Goal: Task Accomplishment & Management: Manage account settings

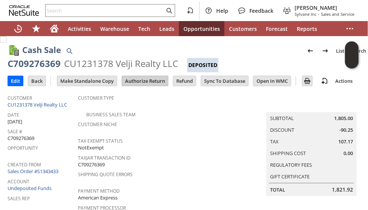
click at [157, 79] on input "Authorize Return" at bounding box center [145, 81] width 46 height 10
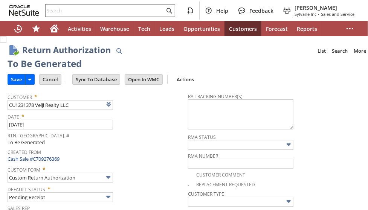
type input "Add"
type input "Copy Previous"
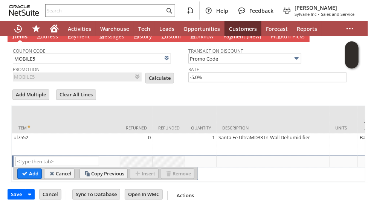
click at [180, 88] on form "Add Multiple Clear All Lines Line Items All Item * Returned Refunded Quantity D…" at bounding box center [188, 135] width 354 height 94
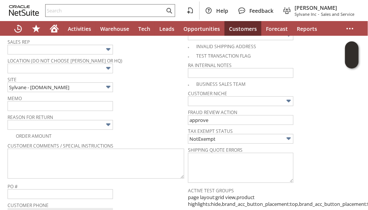
scroll to position [188, 0]
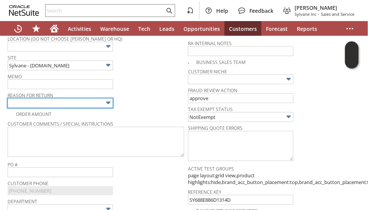
click at [90, 99] on input "text" at bounding box center [60, 103] width 105 height 10
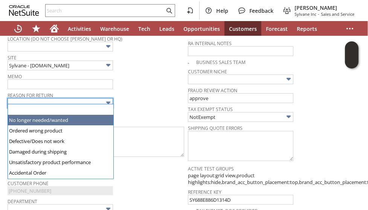
type input "No longer needed/wanted"
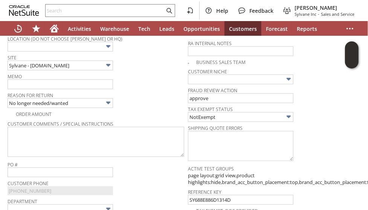
click at [148, 90] on span "Reason For Return" at bounding box center [96, 94] width 177 height 8
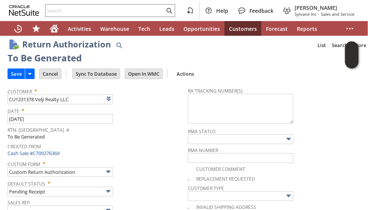
scroll to position [0, 0]
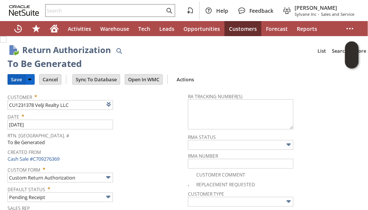
click at [12, 79] on input "Save" at bounding box center [16, 80] width 17 height 10
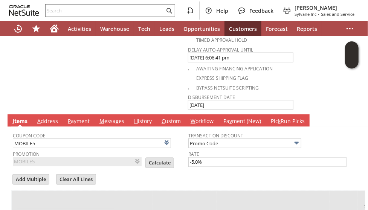
scroll to position [452, 0]
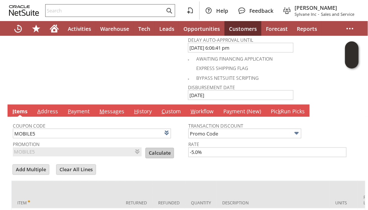
click at [157, 148] on input "Calculate" at bounding box center [160, 153] width 28 height 10
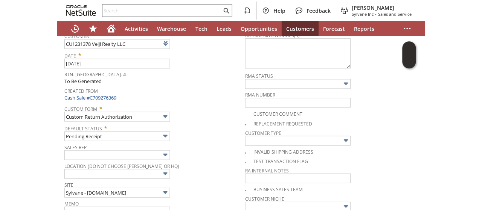
scroll to position [0, 0]
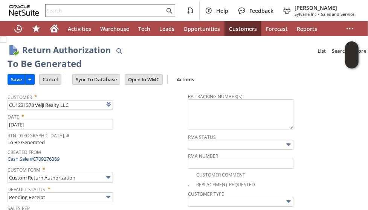
click at [20, 80] on input "Save" at bounding box center [16, 80] width 17 height 10
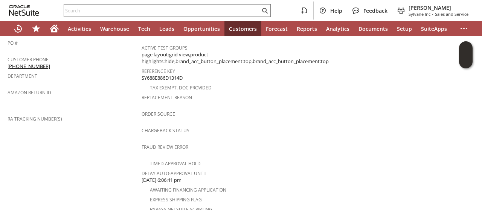
scroll to position [301, 0]
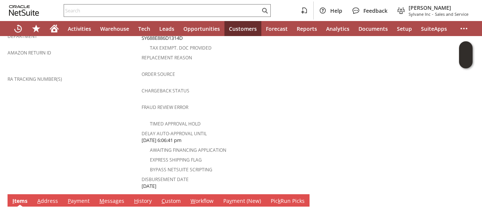
click at [50, 198] on link "A ddress" at bounding box center [47, 202] width 24 height 8
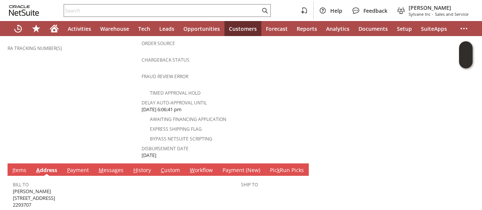
scroll to position [355, 0]
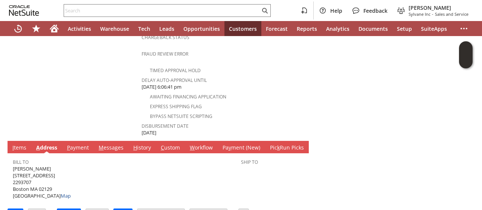
click at [28, 166] on span "Michael Velji 31 Fifth Street 2293707 Boston MA 02129 United States Map" at bounding box center [42, 183] width 58 height 34
copy span "[PERSON_NAME]"
click at [38, 166] on span "Michael Velji 31 Fifth Street 2293707 Boston MA 02129 United States Map" at bounding box center [42, 183] width 58 height 34
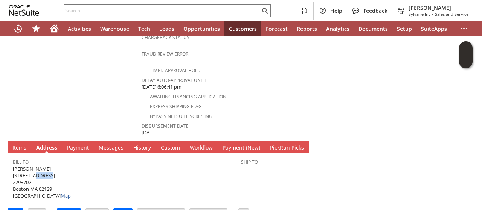
click at [37, 166] on span "Michael Velji 31 Fifth Street 2293707 Boston MA 02129 United States Map" at bounding box center [42, 183] width 58 height 34
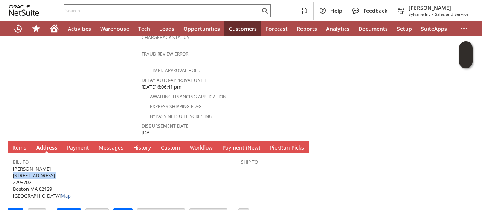
copy span "[STREET_ADDRESS]"
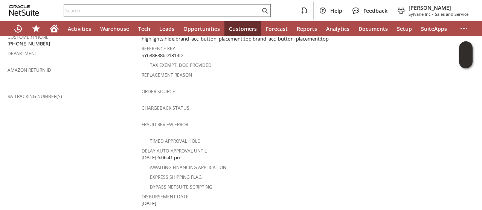
scroll to position [242, 0]
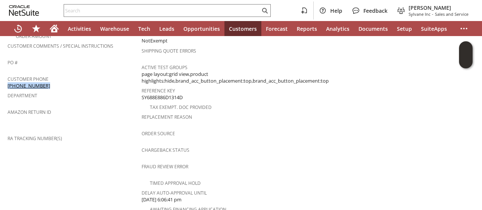
drag, startPoint x: 47, startPoint y: 74, endPoint x: 44, endPoint y: 82, distance: 8.6
click at [8, 75] on div "Customer Phone (617) 719-7599" at bounding box center [73, 82] width 130 height 16
copy link "[PHONE_NUMBER]"
click at [144, 161] on div "Fraud Review Error" at bounding box center [235, 169] width 187 height 16
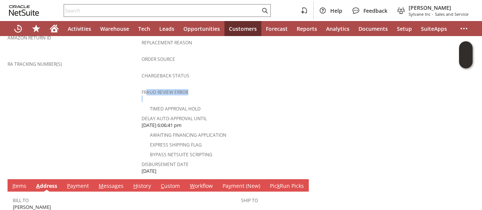
scroll to position [355, 0]
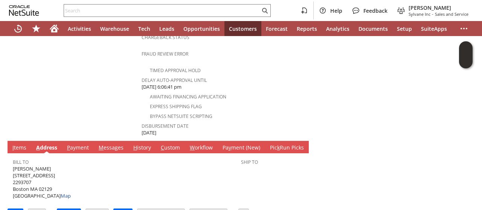
click at [47, 169] on span "Michael Velji 31 Fifth Street 2293707 Boston MA 02129 United States Map" at bounding box center [42, 183] width 58 height 34
copy span "02129"
click at [24, 144] on link "I tems" at bounding box center [20, 148] width 18 height 8
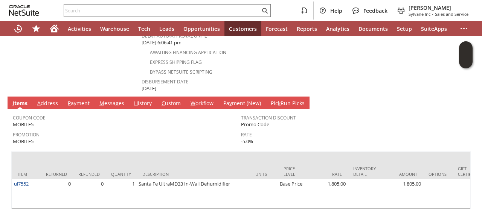
scroll to position [411, 0]
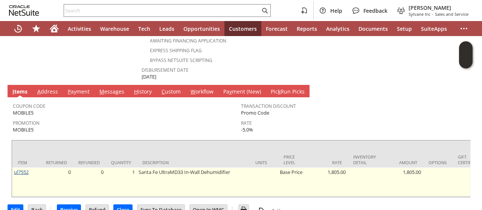
click at [24, 169] on link "ul7552" at bounding box center [21, 172] width 15 height 7
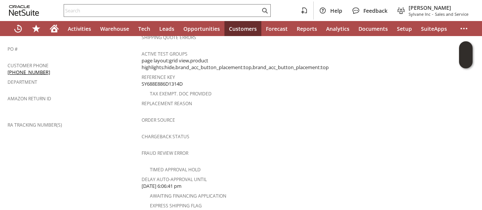
scroll to position [339, 0]
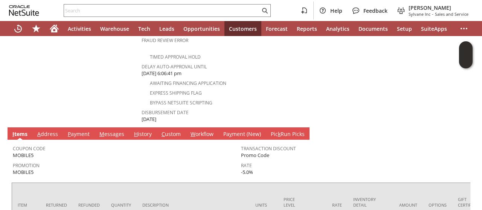
click at [105, 131] on link "M essages" at bounding box center [111, 135] width 29 height 8
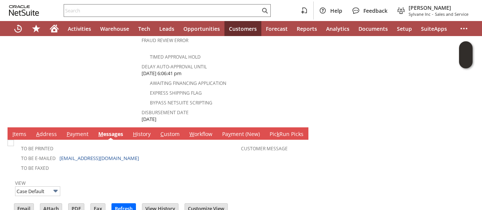
scroll to position [0, 0]
drag, startPoint x: 111, startPoint y: 141, endPoint x: 61, endPoint y: 140, distance: 50.1
click at [61, 153] on td "To Be E-mailed Mvelji@veljirealty.com" at bounding box center [127, 158] width 228 height 10
copy link "[EMAIL_ADDRESS][DOMAIN_NAME]"
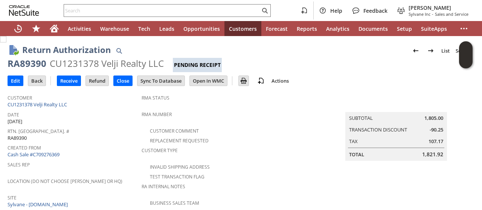
click at [33, 61] on div "RA89390" at bounding box center [27, 64] width 39 height 12
copy div "RA89390"
click at [14, 80] on input "Edit" at bounding box center [15, 81] width 15 height 10
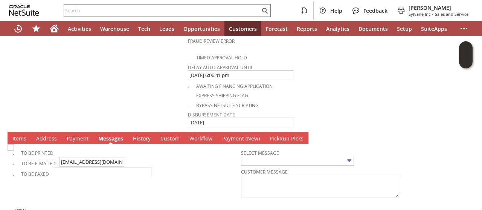
scroll to position [498, 0]
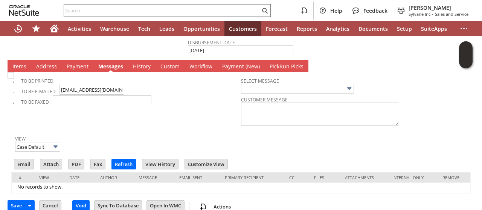
click at [12, 63] on link "I tems" at bounding box center [20, 67] width 18 height 8
type input "Add"
type input "Copy Previous"
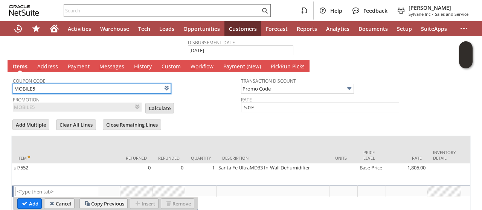
scroll to position [523, 0]
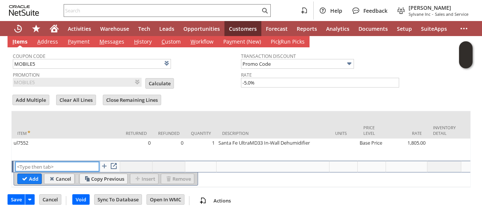
click at [32, 162] on input "text" at bounding box center [57, 166] width 84 height 9
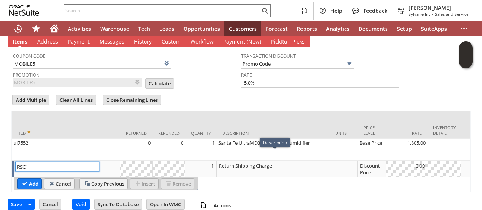
type input "RSC1"
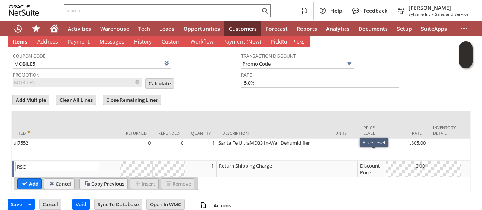
click at [366, 162] on div "Discount Price" at bounding box center [371, 169] width 24 height 14
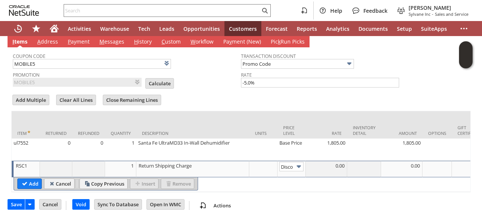
scroll to position [0, 12]
click at [298, 163] on img at bounding box center [298, 167] width 9 height 9
drag, startPoint x: 292, startPoint y: 176, endPoint x: 298, endPoint y: 173, distance: 6.4
type input "Custom"
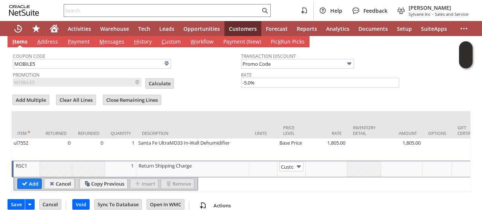
click at [321, 161] on td at bounding box center [326, 169] width 41 height 17
type input "-52.75"
click at [32, 179] on input "Add" at bounding box center [30, 184] width 24 height 10
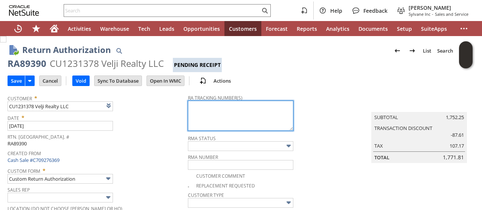
click at [224, 110] on textarea at bounding box center [240, 116] width 105 height 30
paste textarea "791913916149"
type textarea "791913916149 Label emailed"
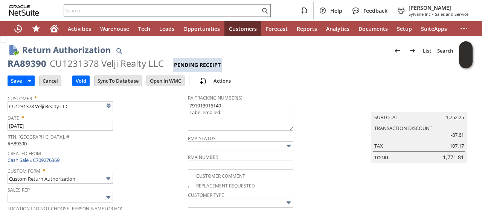
click at [156, 139] on div "Rtn. Auth. # RA89390" at bounding box center [96, 140] width 177 height 16
click at [20, 79] on input "Save" at bounding box center [16, 81] width 17 height 10
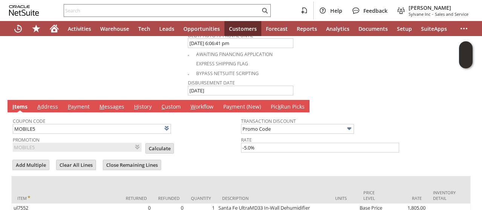
scroll to position [489, 0]
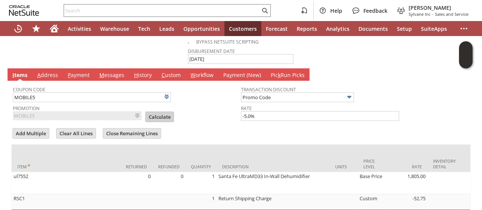
click at [146, 112] on input "Calculate" at bounding box center [160, 117] width 28 height 10
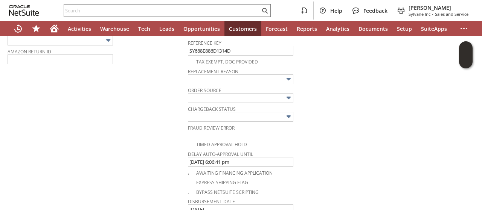
scroll to position [538, 0]
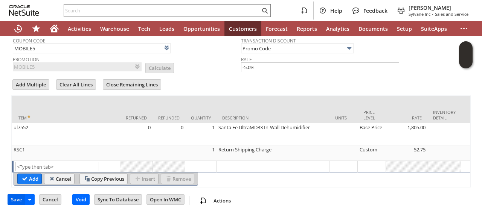
click at [14, 197] on input "Save" at bounding box center [16, 200] width 17 height 10
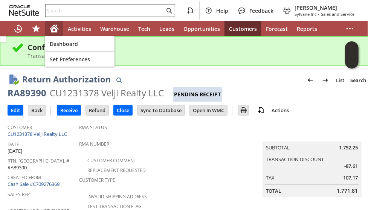
click at [51, 30] on icon "Home" at bounding box center [54, 30] width 6 height 6
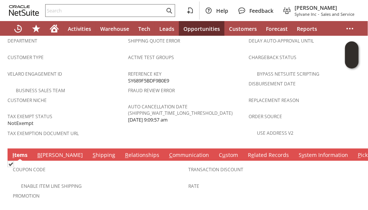
scroll to position [489, 0]
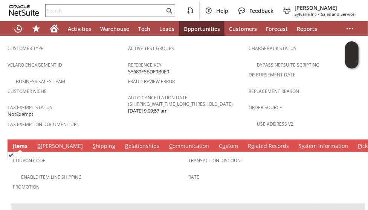
click at [91, 143] on link "S hipping" at bounding box center [104, 147] width 26 height 8
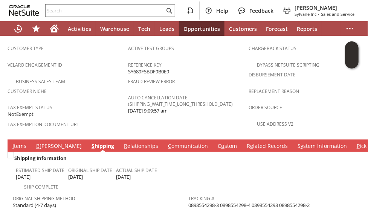
drag, startPoint x: 309, startPoint y: 177, endPoint x: 206, endPoint y: 179, distance: 102.8
click at [189, 193] on div "Tracking # 0898554298-3 0898554298-4 0898554298 0898554298-2" at bounding box center [274, 201] width 172 height 16
copy span "0898554298-3 0898554298-4 0898554298 0898554298-2"
click at [166, 143] on link "C ommunication" at bounding box center [188, 147] width 44 height 8
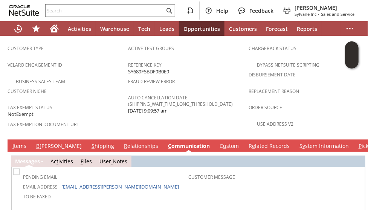
scroll to position [0, 0]
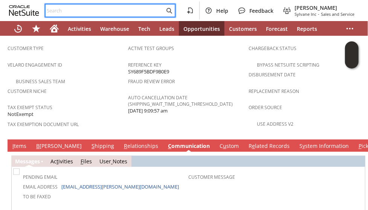
click at [116, 13] on input "text" at bounding box center [105, 10] width 119 height 9
paste input "eunmi.g.rodriguez.civ.@us.navy.mil"
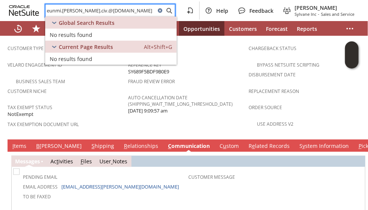
click at [97, 11] on input "eunmi.g.rodriguez.civ.@us.navy.mil" at bounding box center [101, 10] width 110 height 9
click at [97, 10] on input "eunmi.g.rodriguez.civ@us.navy.mil" at bounding box center [101, 10] width 110 height 9
type input "eunmi.g.rodriguez.civ@us.navy.mil"
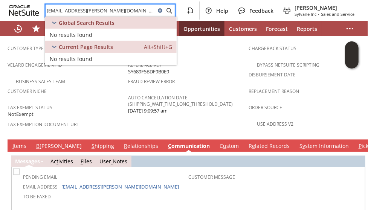
drag, startPoint x: 102, startPoint y: 85, endPoint x: 47, endPoint y: 26, distance: 81.5
click at [102, 102] on span "Tax Exempt Status" at bounding box center [66, 106] width 117 height 9
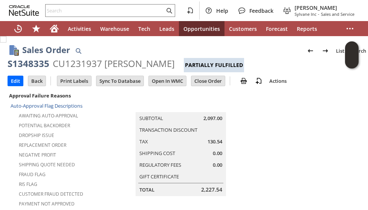
click at [75, 60] on div "CU1231937 William Kraus" at bounding box center [114, 64] width 122 height 12
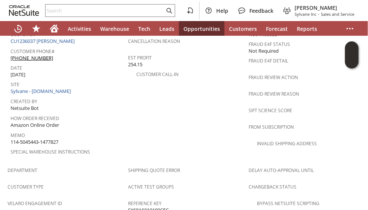
scroll to position [339, 0]
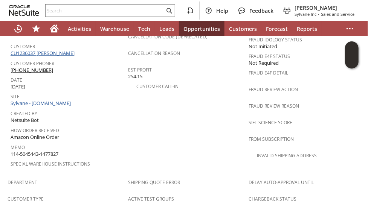
click at [52, 50] on link "CU1236037 [PERSON_NAME]" at bounding box center [44, 53] width 66 height 7
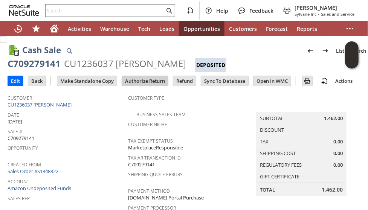
click at [139, 82] on input "Authorize Return" at bounding box center [145, 81] width 46 height 10
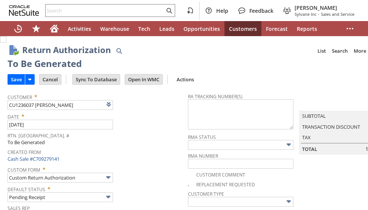
type input "Add"
type input "Copy Previous"
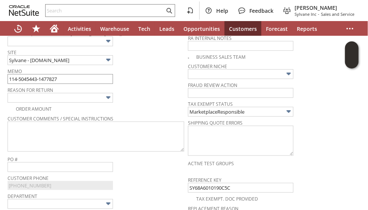
scroll to position [158, 0]
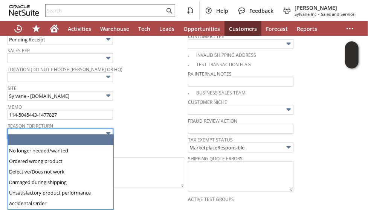
click at [65, 129] on input "text" at bounding box center [60, 134] width 105 height 10
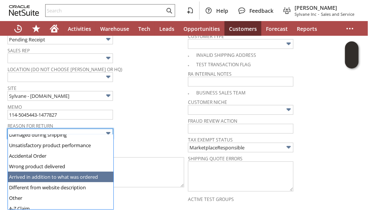
scroll to position [52, 0]
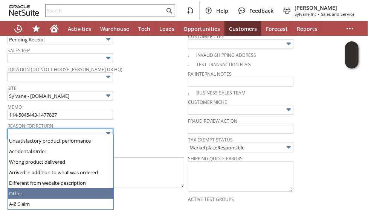
type input "Other"
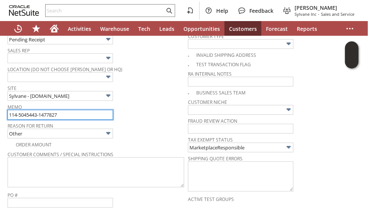
click at [64, 111] on input "114-5045443-1477827" at bounding box center [60, 115] width 105 height 10
type input "Fedex not able to reach the customer to schedule. returing back"
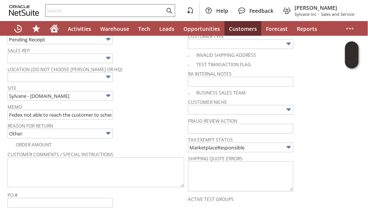
click at [134, 130] on div "Reason For Return Other" at bounding box center [96, 129] width 177 height 18
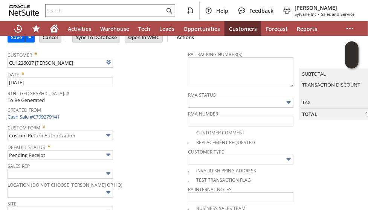
scroll to position [0, 0]
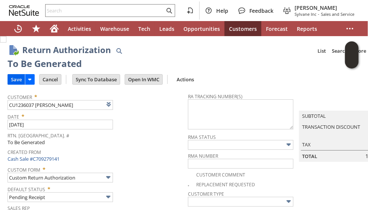
click at [15, 78] on input "Save" at bounding box center [16, 80] width 17 height 10
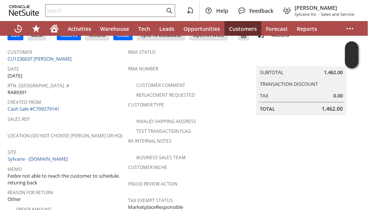
scroll to position [151, 0]
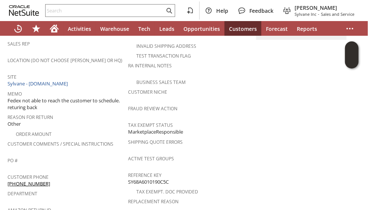
drag, startPoint x: 68, startPoint y: 113, endPoint x: 71, endPoint y: 105, distance: 8.6
click at [69, 112] on div "Reason For Return Other" at bounding box center [66, 120] width 117 height 16
click at [71, 112] on span "Reason For Return" at bounding box center [66, 116] width 117 height 9
click at [99, 113] on div "Reason For Return Other" at bounding box center [66, 120] width 117 height 16
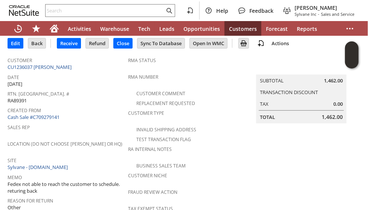
scroll to position [0, 0]
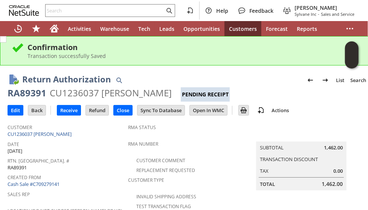
click at [31, 94] on div "RA89391" at bounding box center [27, 93] width 39 height 12
copy div "RA89391"
click at [295, 86] on div "Return Authorization List Search" at bounding box center [195, 80] width 347 height 14
click at [78, 166] on div "Rtn. [GEOGRAPHIC_DATA]. # RA89391" at bounding box center [66, 163] width 117 height 16
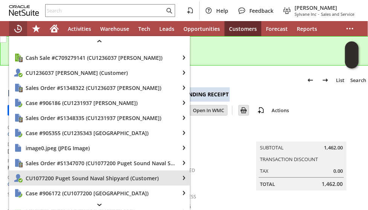
scroll to position [22, 0]
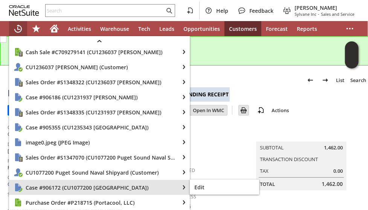
click at [61, 185] on span "Case #906172 (CU1077200 [GEOGRAPHIC_DATA])" at bounding box center [100, 187] width 149 height 7
